Goal: Information Seeking & Learning: Understand process/instructions

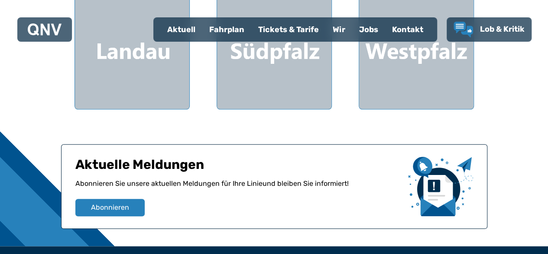
scroll to position [341, 0]
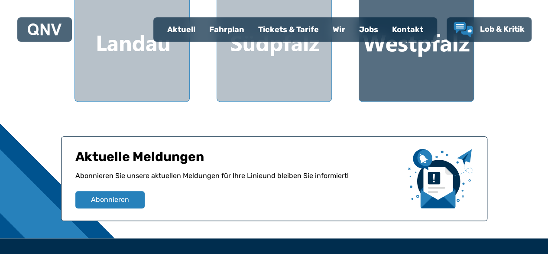
click at [423, 56] on div at bounding box center [416, 44] width 114 height 114
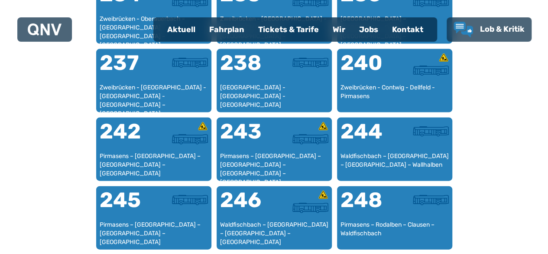
scroll to position [896, 0]
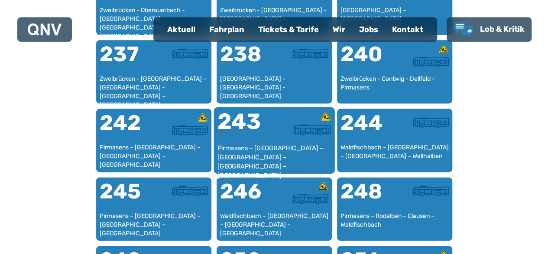
click at [262, 148] on div "Pirmasens – [GEOGRAPHIC_DATA] – [GEOGRAPHIC_DATA] – [GEOGRAPHIC_DATA] – [GEOGRA…" at bounding box center [274, 156] width 114 height 26
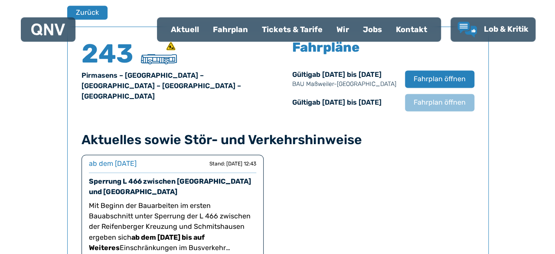
scroll to position [560, 0]
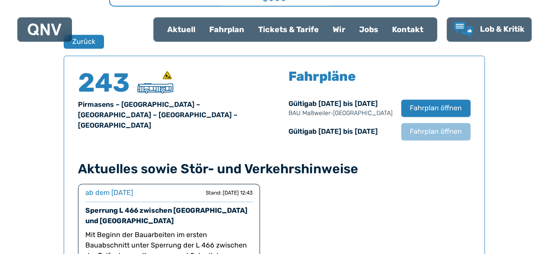
click at [366, 147] on div "243 Pirmasens – [GEOGRAPHIC_DATA]-[GEOGRAPHIC_DATA] – [GEOGRAPHIC_DATA] – [GEOG…" at bounding box center [274, 198] width 421 height 287
click at [425, 106] on span "Fahrplan öffnen" at bounding box center [435, 108] width 53 height 10
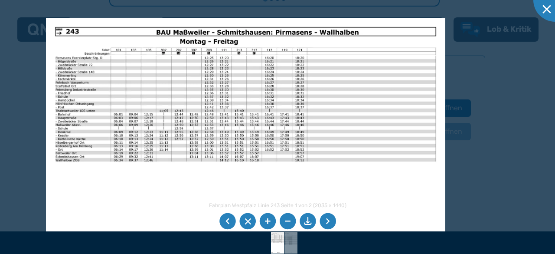
click at [328, 221] on li at bounding box center [327, 221] width 16 height 16
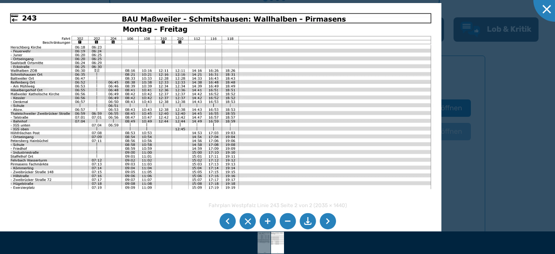
click at [328, 221] on li at bounding box center [327, 221] width 16 height 16
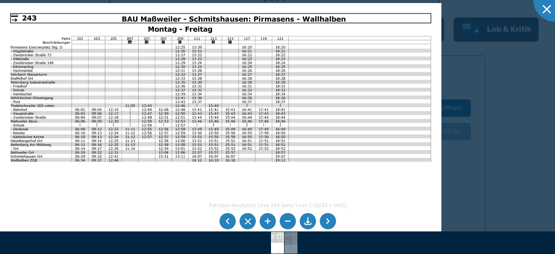
click at [252, 108] on img at bounding box center [220, 159] width 441 height 312
